Goal: Find specific page/section: Find specific page/section

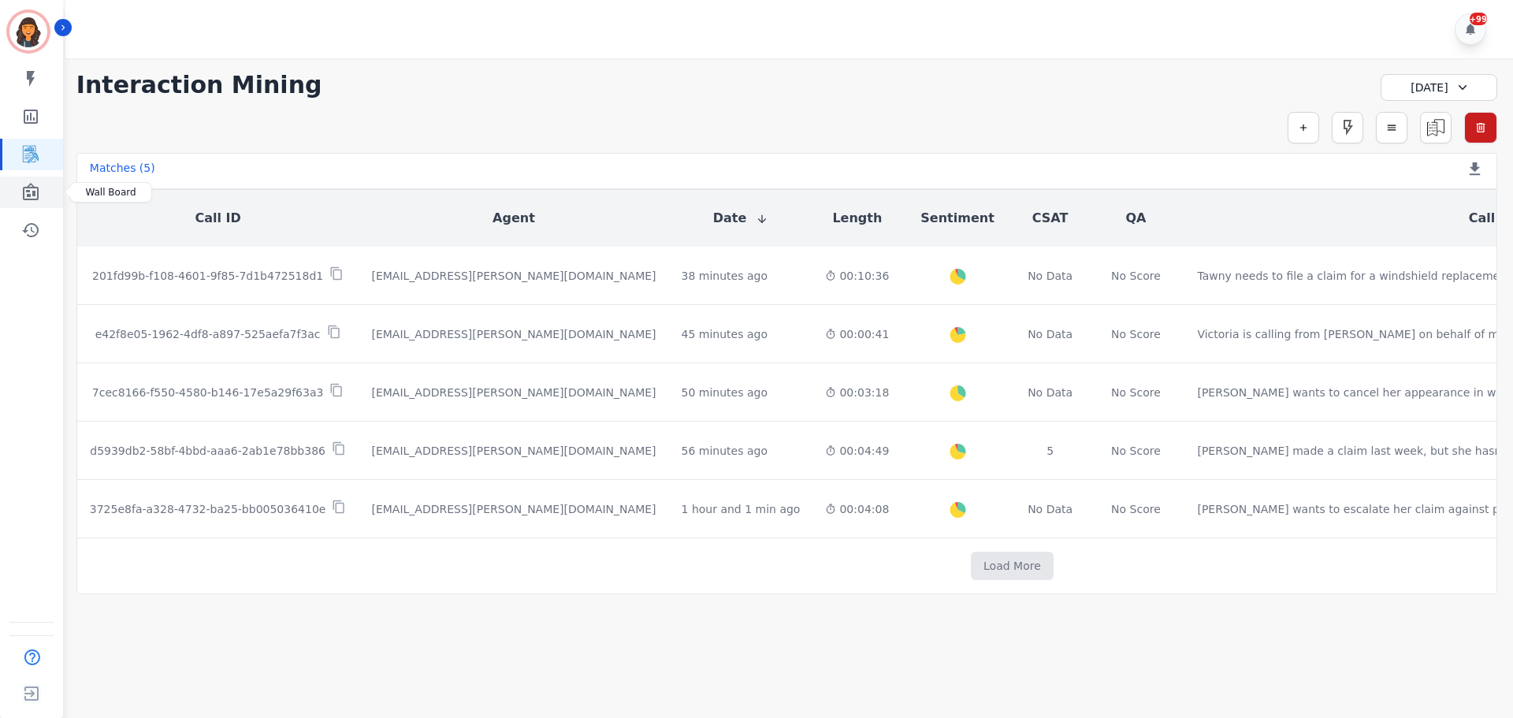
click at [20, 191] on link "Sidebar" at bounding box center [32, 193] width 61 height 32
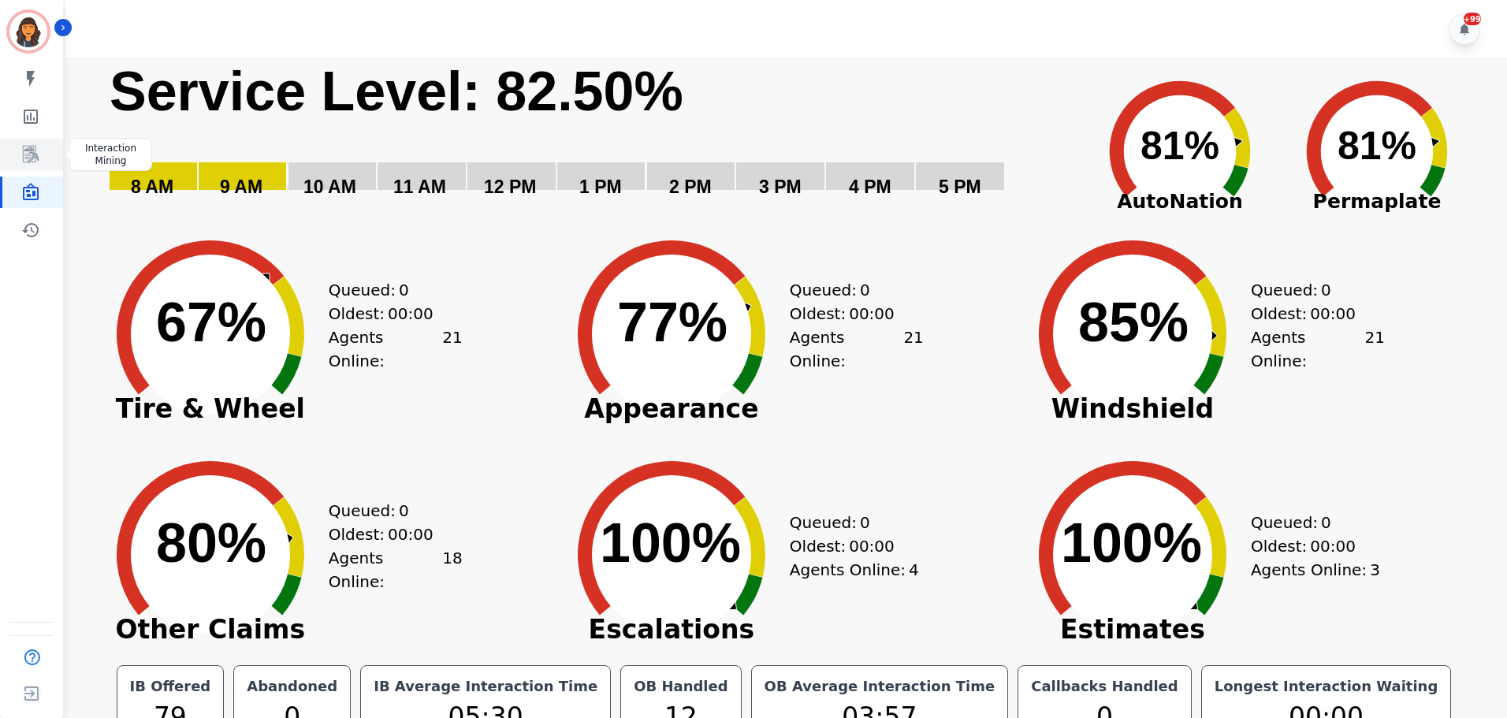
click at [42, 156] on link "Sidebar" at bounding box center [32, 155] width 61 height 32
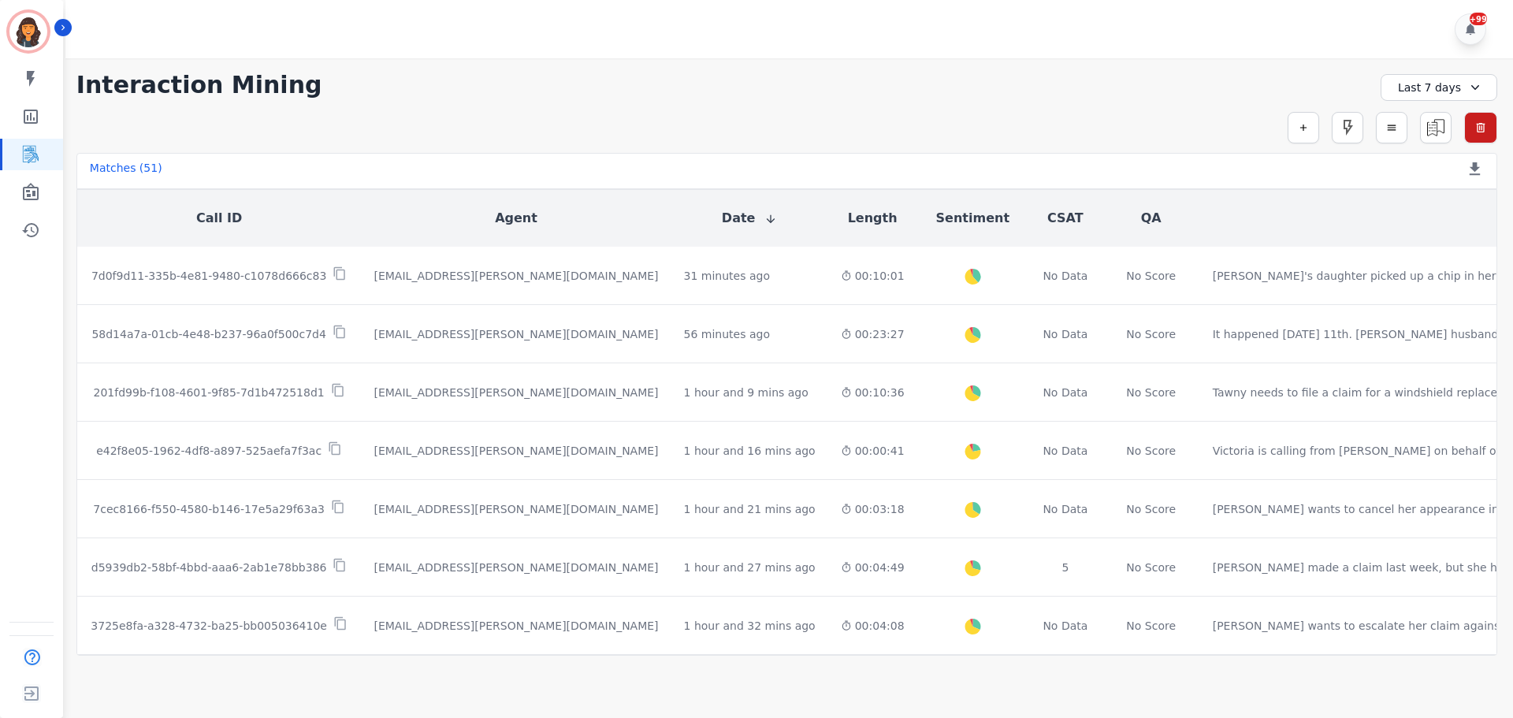
click at [1467, 88] on icon at bounding box center [1475, 88] width 16 height 16
click at [1450, 142] on li "[DATE]" at bounding box center [1449, 143] width 79 height 16
click at [32, 195] on icon "Sidebar" at bounding box center [31, 191] width 16 height 17
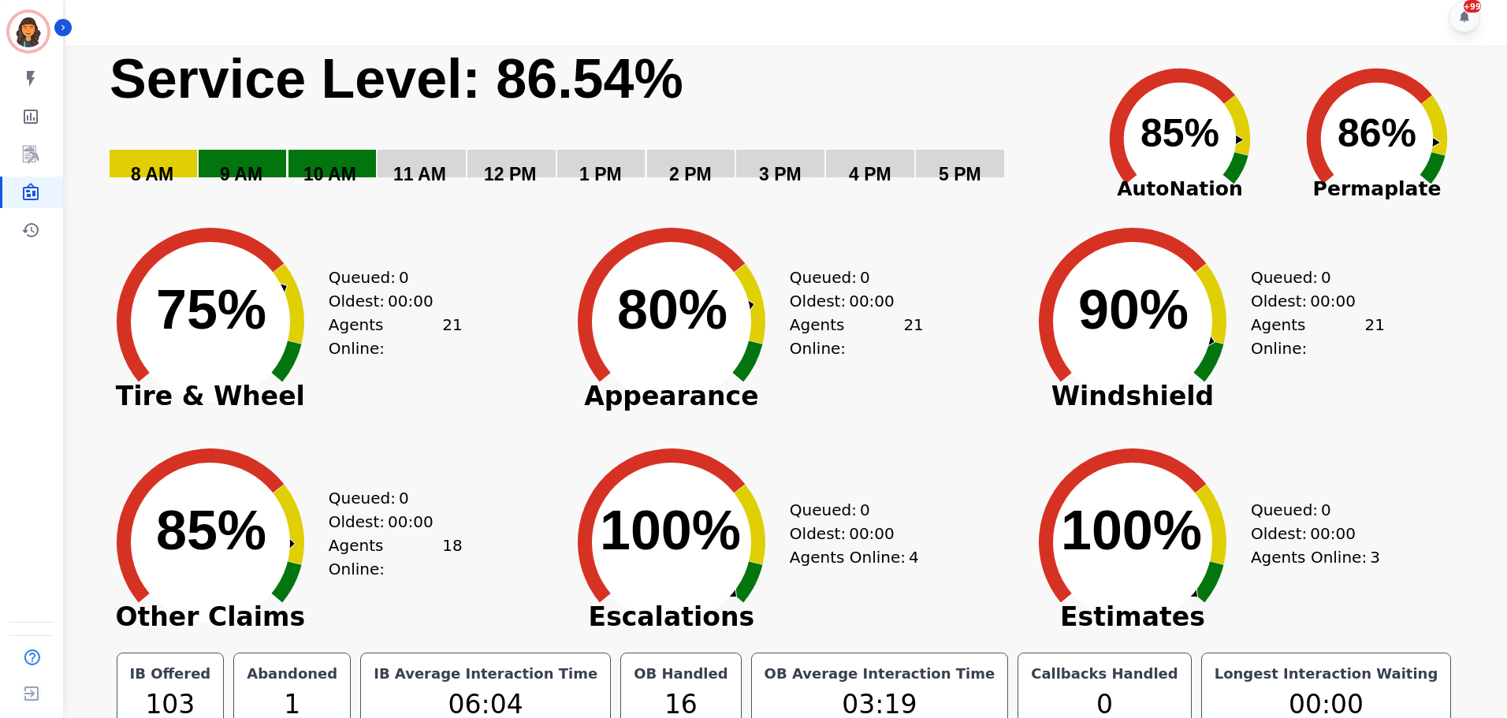
scroll to position [35, 0]
